Goal: Task Accomplishment & Management: Use online tool/utility

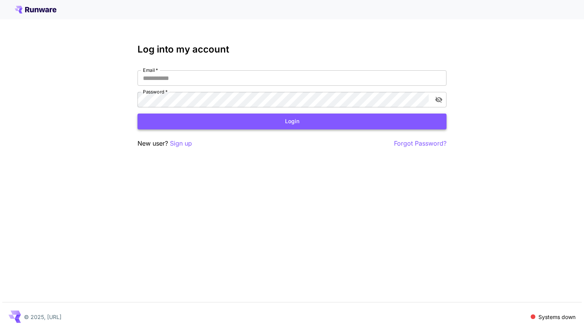
type input "**********"
click at [274, 127] on button "Login" at bounding box center [292, 122] width 309 height 16
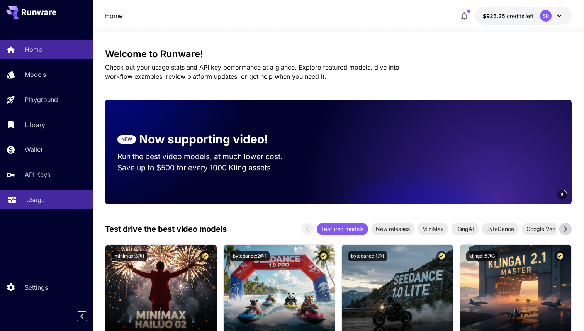
click at [50, 204] on div "Usage" at bounding box center [56, 199] width 60 height 9
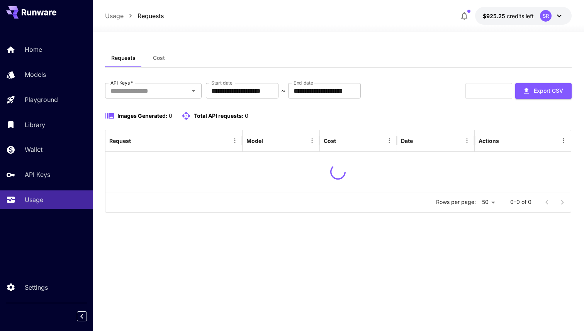
click at [159, 57] on span "Cost" at bounding box center [159, 57] width 12 height 7
